Goal: Transaction & Acquisition: Purchase product/service

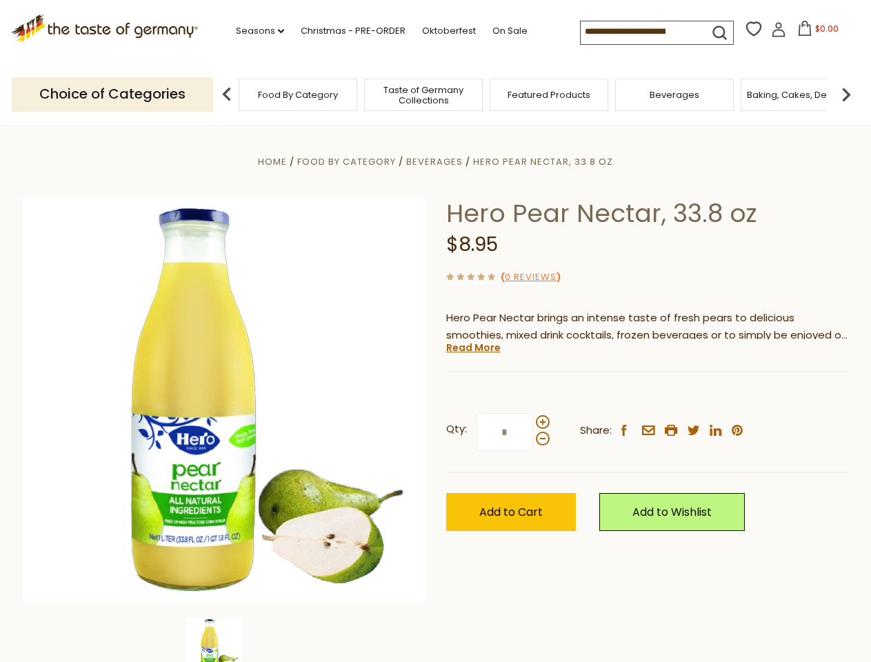
click at [435, 331] on div "Home Food By Category [GEOGRAPHIC_DATA] Hero Pear Nectar, 33.8 oz Hero Pear Nec…" at bounding box center [436, 418] width 848 height 531
click at [254, 31] on link "Seasons dropdown_arrow" at bounding box center [260, 30] width 48 height 15
click at [640, 32] on input at bounding box center [639, 30] width 117 height 19
click at [815, 32] on span "$0.00" at bounding box center [826, 29] width 23 height 12
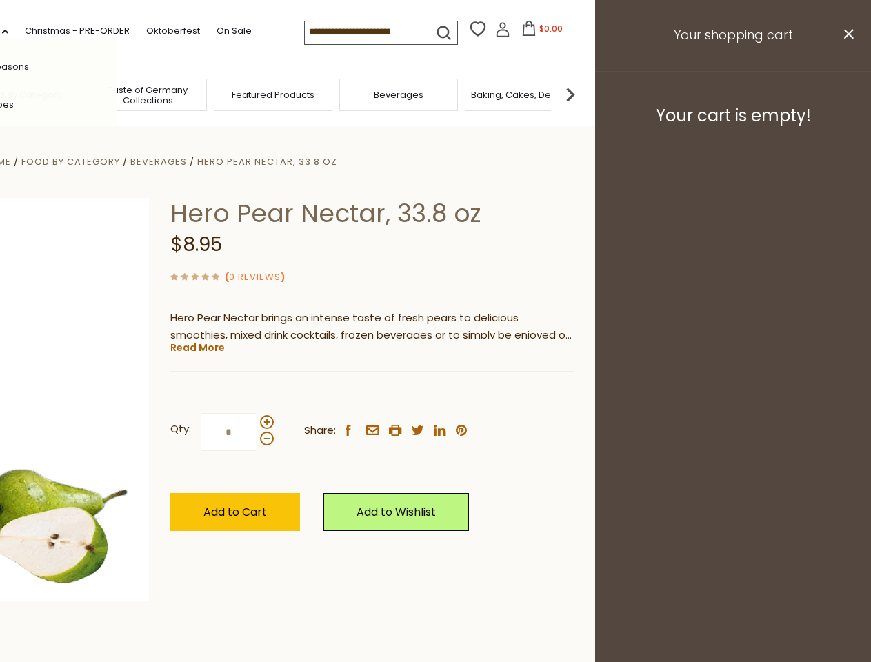
click at [117, 94] on div "All Seasons Recipes Game Day [DATE] [DATE] [DATE][PERSON_NAME] [DATE] Springfes…" at bounding box center [38, 331] width 157 height 585
click at [584, 94] on img at bounding box center [571, 95] width 28 height 28
click at [435, 394] on div "Qty: * Share: facebook email printer twitter linkedin pinterest" at bounding box center [371, 432] width 403 height 80
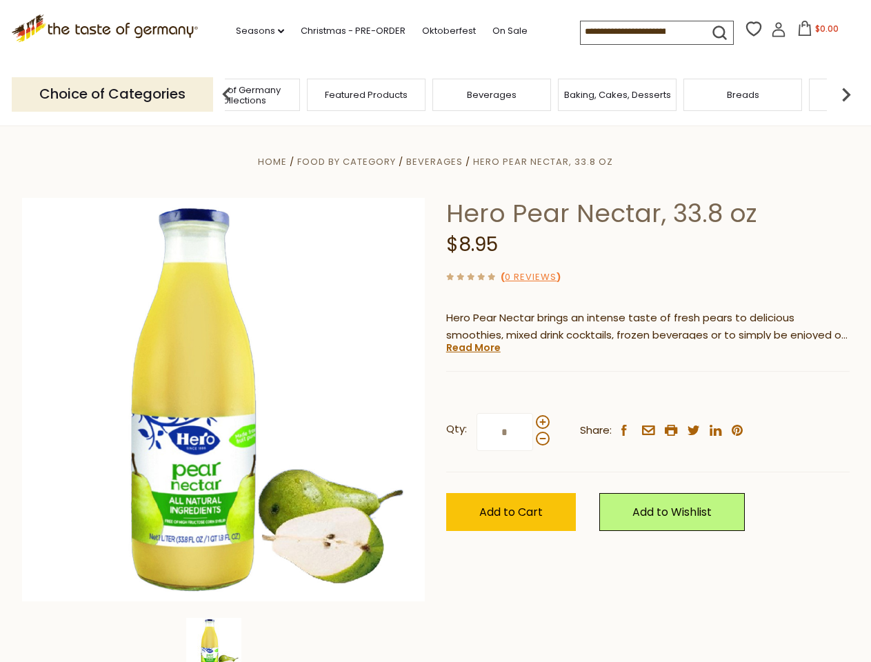
click at [223, 640] on img at bounding box center [213, 645] width 55 height 55
click at [472, 348] on link "Read More" at bounding box center [473, 348] width 54 height 14
